Goal: Navigation & Orientation: Find specific page/section

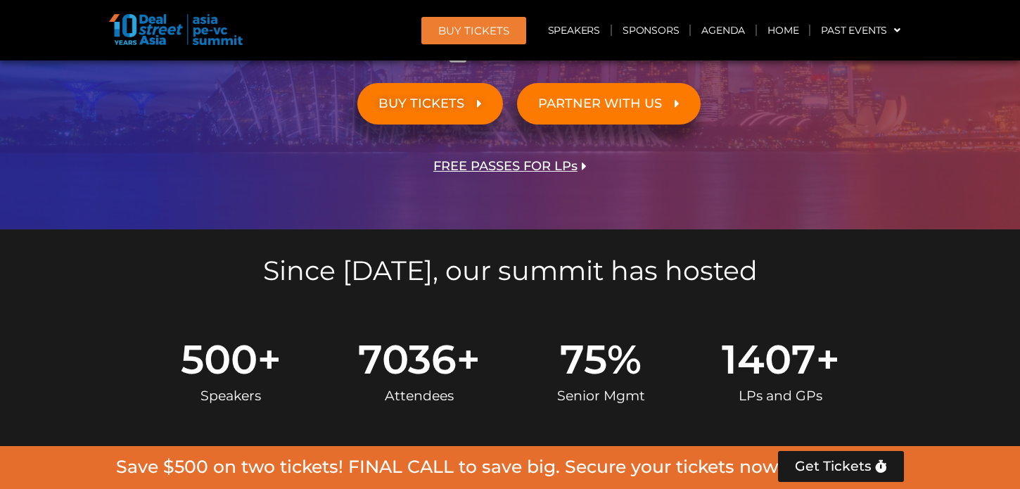
scroll to position [220, 0]
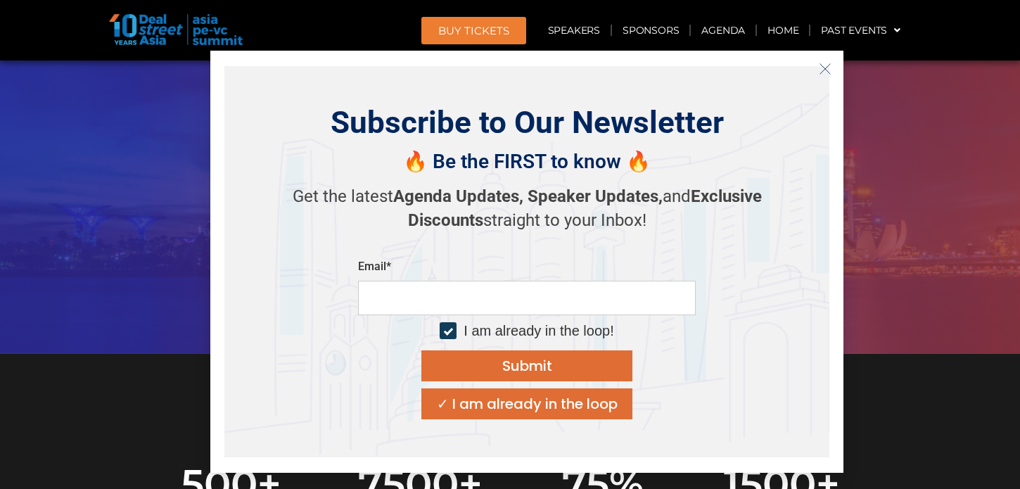
click at [569, 401] on div "✓ I am already in the loop" at bounding box center [527, 404] width 181 height 14
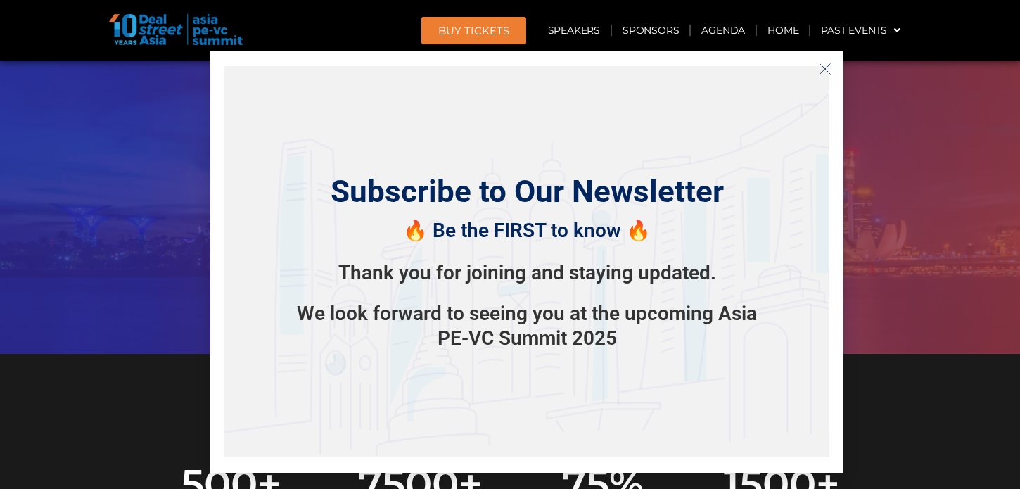
click at [827, 70] on line "Close" at bounding box center [825, 68] width 10 height 10
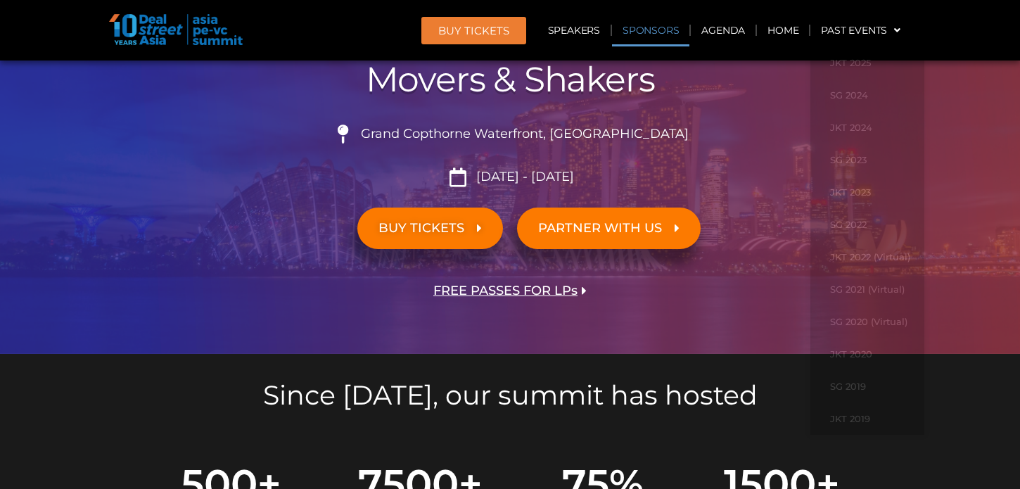
click at [674, 32] on link "Sponsors" at bounding box center [650, 30] width 77 height 32
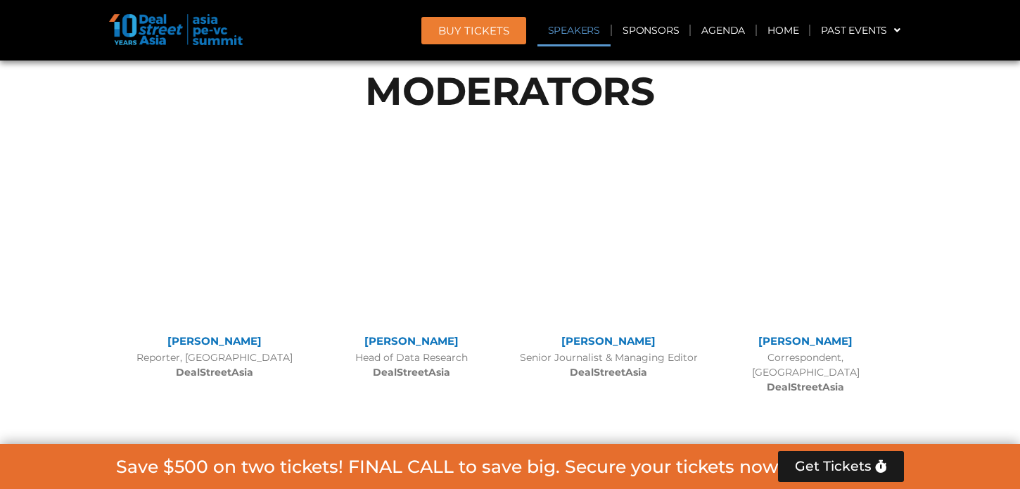
scroll to position [9653, 0]
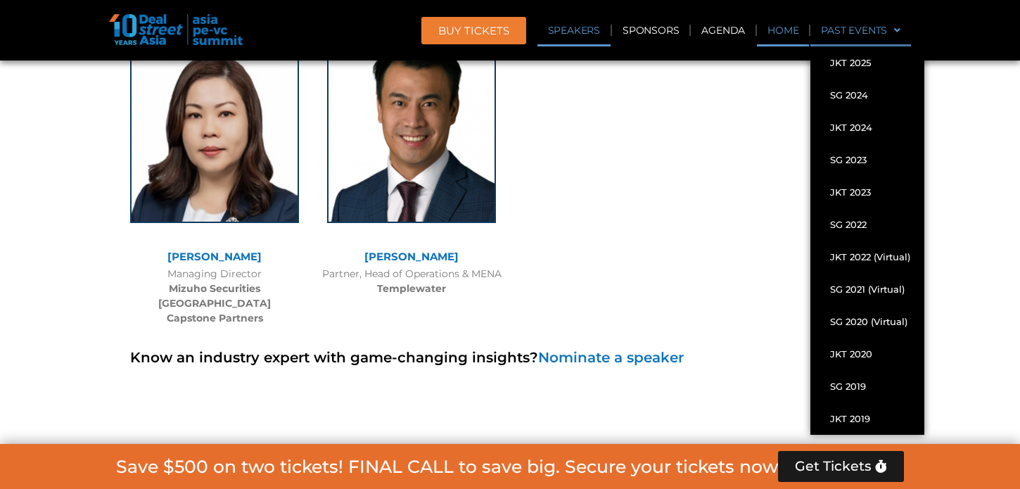
click at [792, 27] on link "Home" at bounding box center [783, 30] width 52 height 32
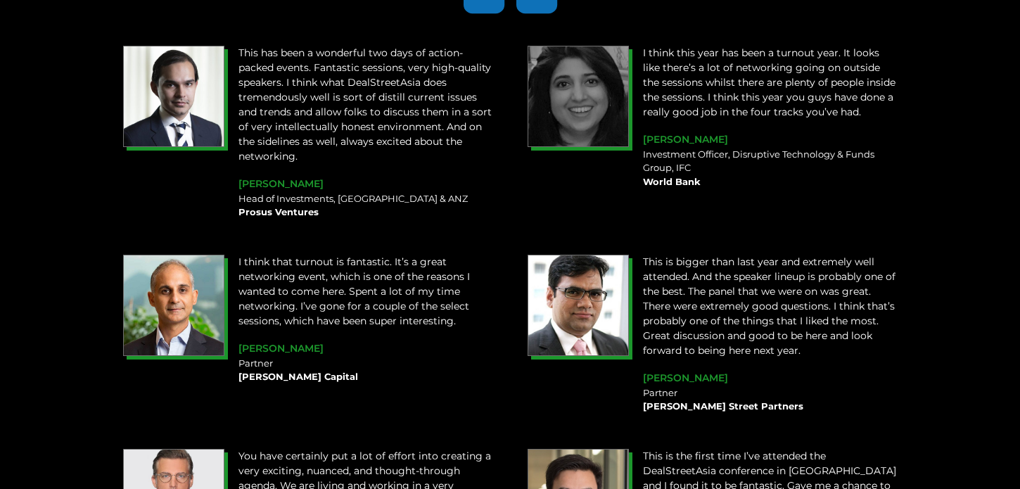
scroll to position [1464, 0]
